Goal: Find specific page/section: Find specific page/section

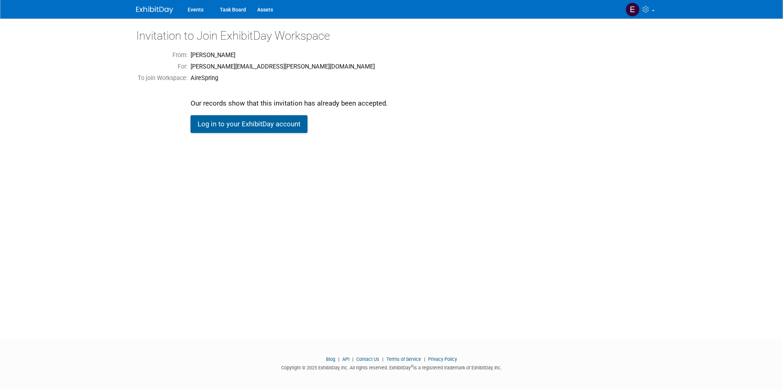
drag, startPoint x: 247, startPoint y: 124, endPoint x: 239, endPoint y: 130, distance: 10.0
click at [246, 122] on link "Log in to your ExhibitDay account" at bounding box center [249, 124] width 117 height 18
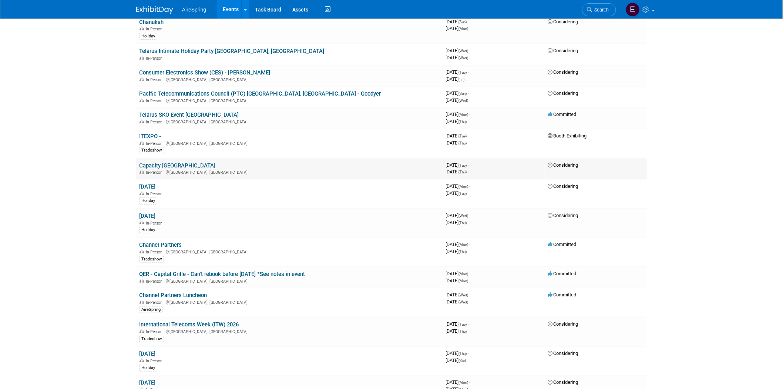
scroll to position [1398, 0]
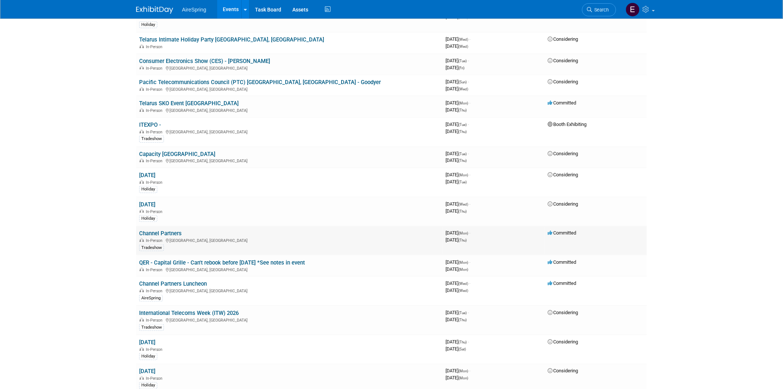
click at [175, 230] on link "Channel Partners" at bounding box center [160, 233] width 43 height 7
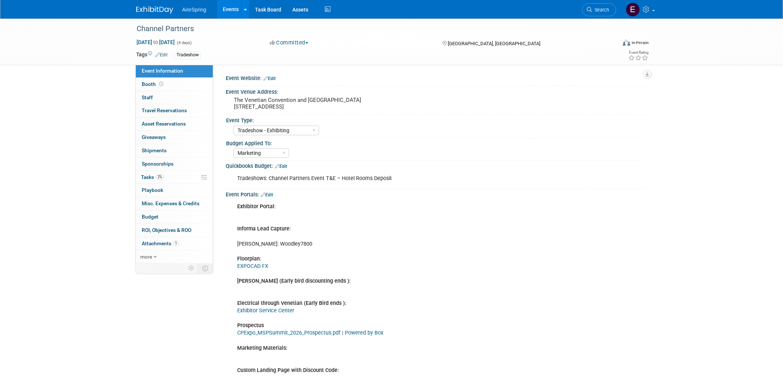
select select "Tradeshow - Exhibiting"
select select "Marketing"
drag, startPoint x: 233, startPoint y: 97, endPoint x: 296, endPoint y: 104, distance: 62.8
click at [296, 104] on div "The Venetian Convention and Expo Center 201 Sands Ave Las Vegas, NV 89169" at bounding box center [313, 103] width 164 height 17
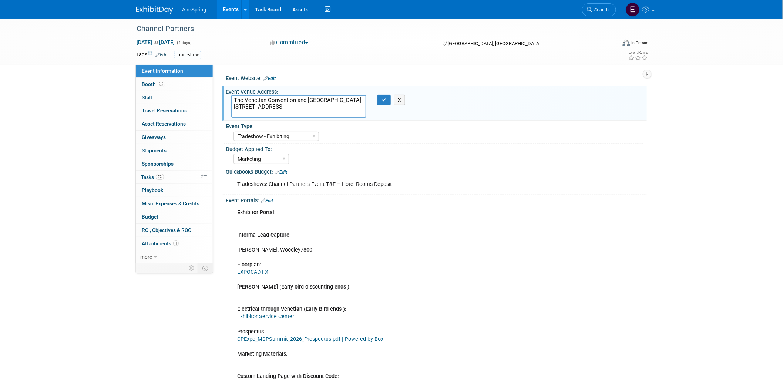
drag, startPoint x: 238, startPoint y: 99, endPoint x: 339, endPoint y: 118, distance: 102.8
click at [339, 118] on div "The Venetian Convention and Expo Center 201 Sands Ave Las Vegas, NV 89169 The V…" at bounding box center [313, 107] width 175 height 24
drag, startPoint x: 135, startPoint y: 27, endPoint x: 220, endPoint y: 39, distance: 85.5
click at [220, 39] on div "Channel Partners Apr 13, 2026 to Apr 16, 2026 (4 days) Apr 13, 2026 to Apr 16, …" at bounding box center [392, 42] width 522 height 46
click at [188, 25] on div "Channel Partners" at bounding box center [369, 28] width 471 height 13
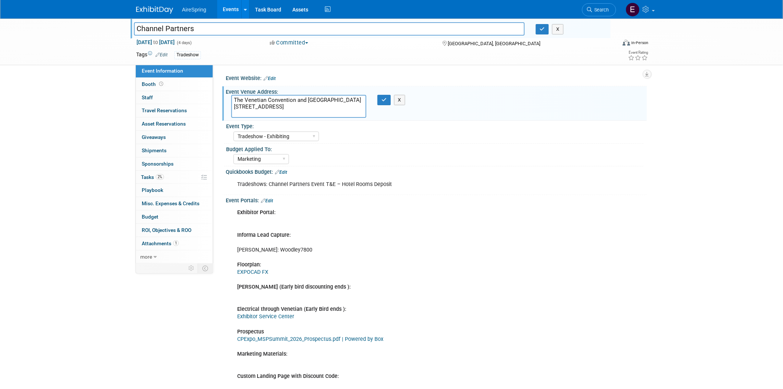
drag, startPoint x: 135, startPoint y: 25, endPoint x: 204, endPoint y: 30, distance: 69.0
click at [205, 30] on input "Channel Partners" at bounding box center [329, 28] width 391 height 13
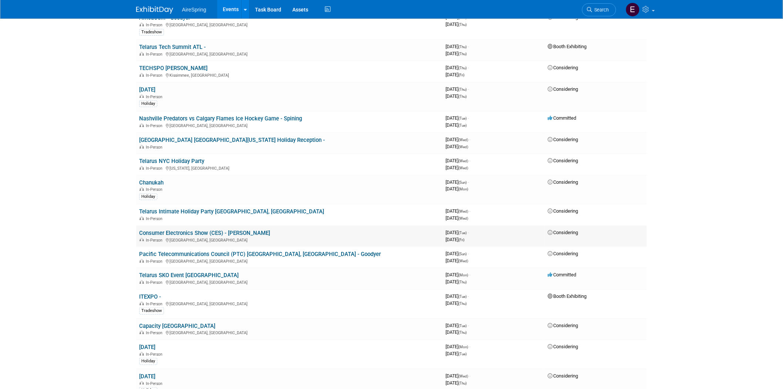
scroll to position [1192, 0]
